Goal: Transaction & Acquisition: Purchase product/service

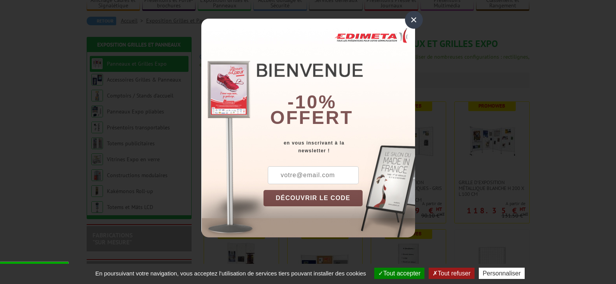
scroll to position [78, 0]
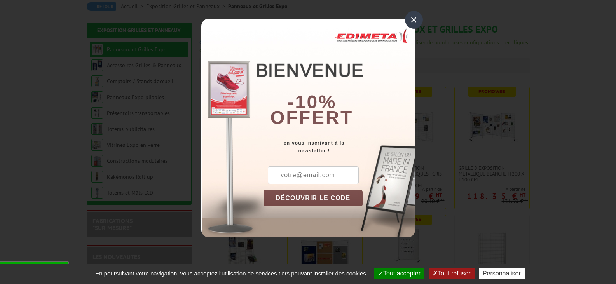
click at [414, 19] on div "×" at bounding box center [414, 20] width 18 height 18
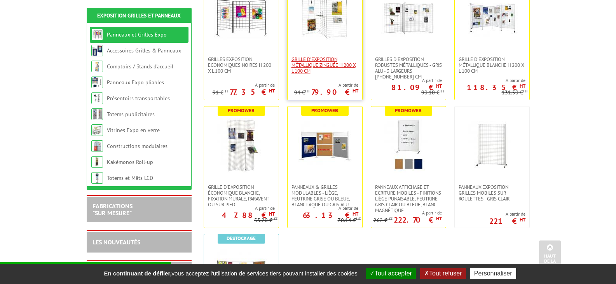
scroll to position [194, 0]
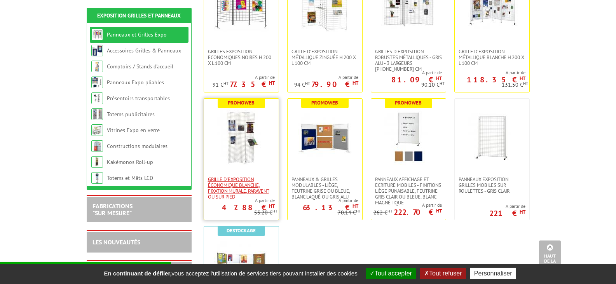
click at [254, 188] on span "Grille d'exposition économique blanche, fixation murale, paravent ou sur pied" at bounding box center [241, 187] width 67 height 23
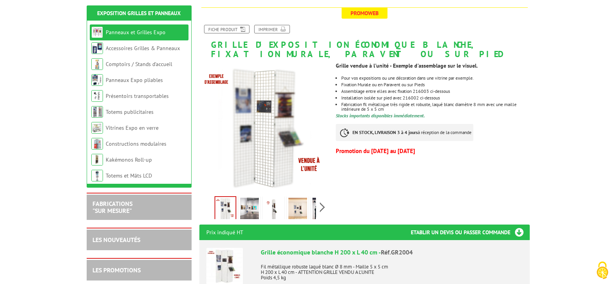
scroll to position [78, 0]
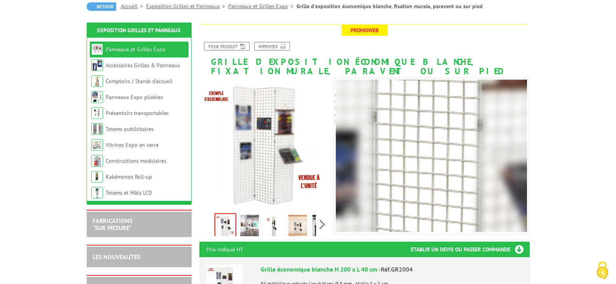
click at [254, 227] on img at bounding box center [249, 227] width 19 height 24
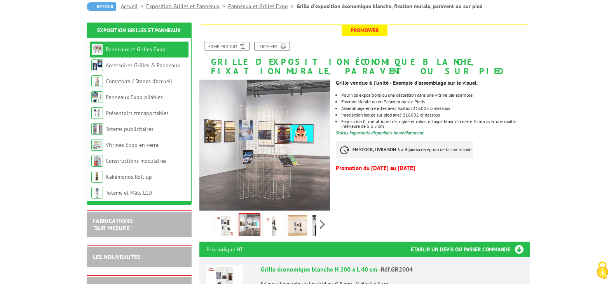
click at [274, 226] on img at bounding box center [273, 227] width 19 height 24
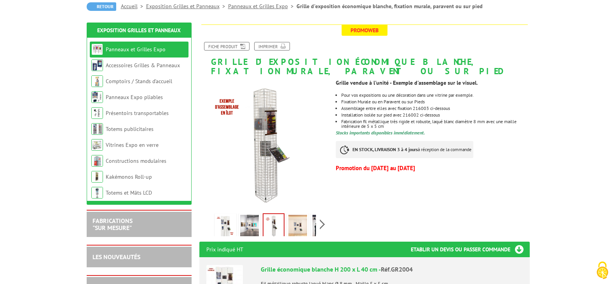
click at [303, 225] on img at bounding box center [297, 227] width 19 height 24
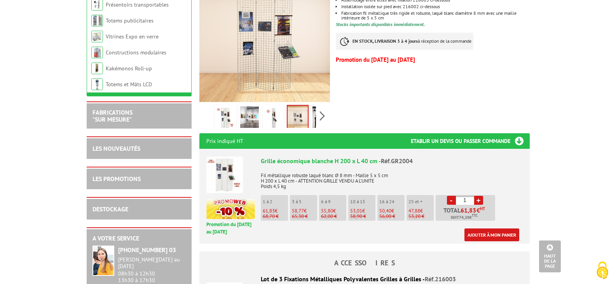
scroll to position [0, 0]
